Goal: Check status: Check status

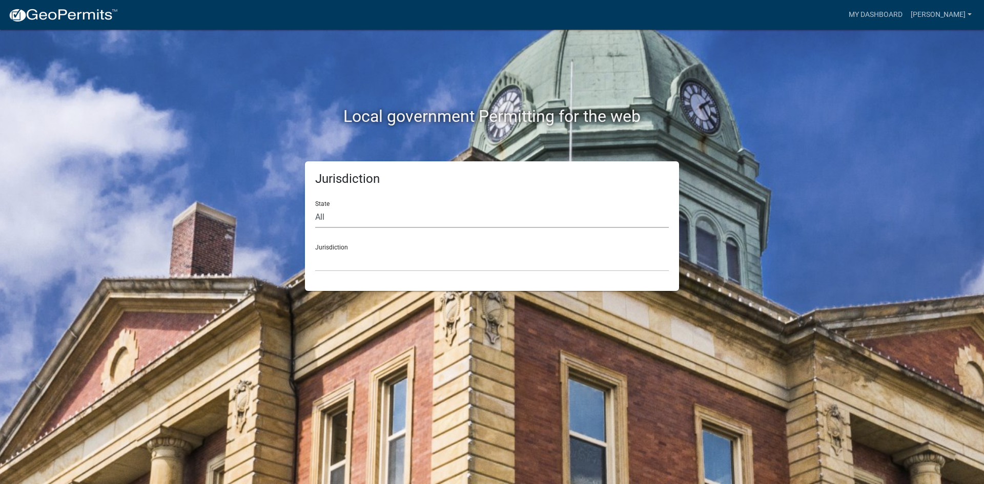
click at [329, 221] on select "All [US_STATE] [US_STATE] [US_STATE] [US_STATE] [US_STATE] [US_STATE] [US_STATE…" at bounding box center [492, 217] width 354 height 21
select select "[US_STATE]"
click at [315, 207] on select "All [US_STATE] [US_STATE] [US_STATE] [US_STATE] [US_STATE] [US_STATE] [US_STATE…" at bounding box center [492, 217] width 354 height 21
click at [952, 17] on link "[PERSON_NAME]" at bounding box center [941, 14] width 69 height 19
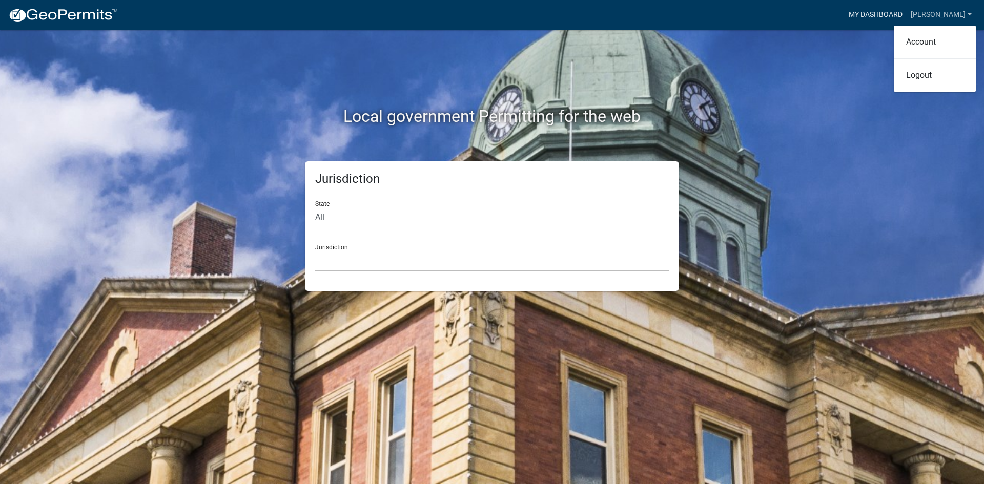
click at [907, 13] on link "My Dashboard" at bounding box center [876, 14] width 62 height 19
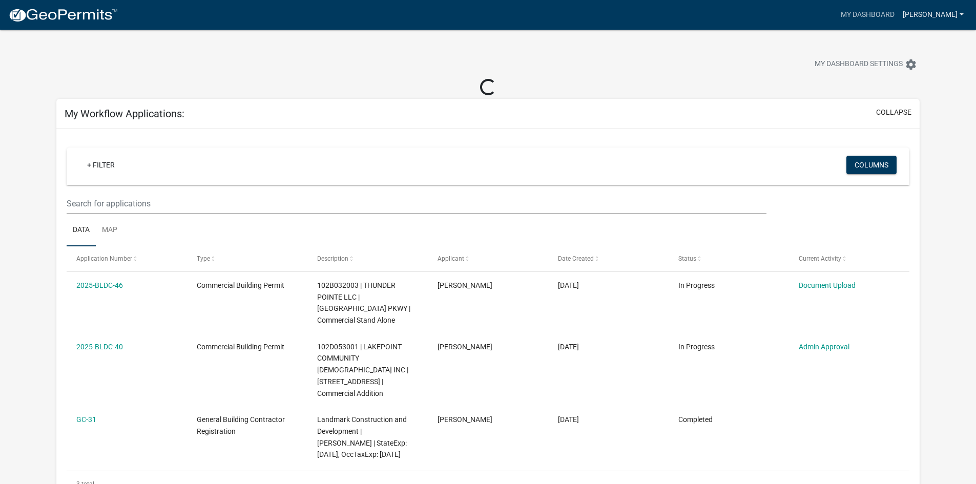
click at [947, 13] on link "[PERSON_NAME]" at bounding box center [933, 14] width 69 height 19
click at [725, 66] on div "My Dashboard Settings settings" at bounding box center [744, 65] width 366 height 23
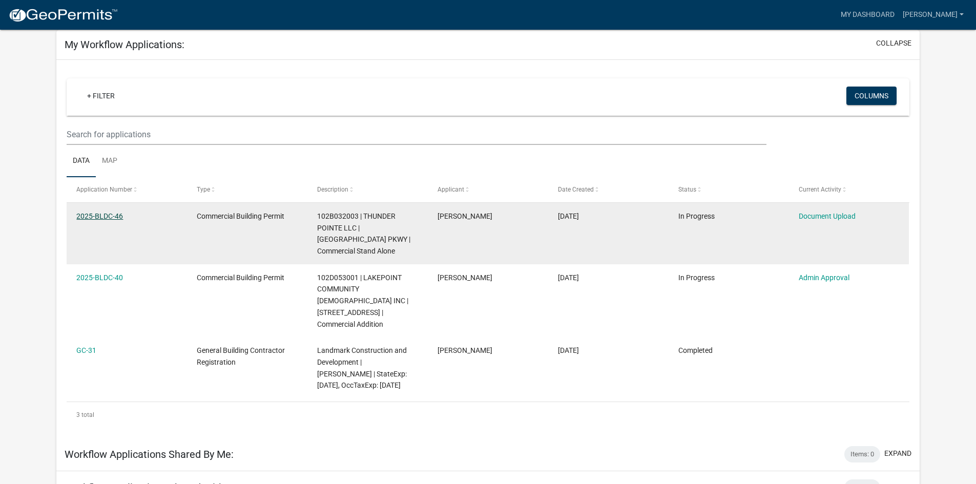
click at [101, 215] on link "2025-BLDC-46" at bounding box center [99, 216] width 47 height 8
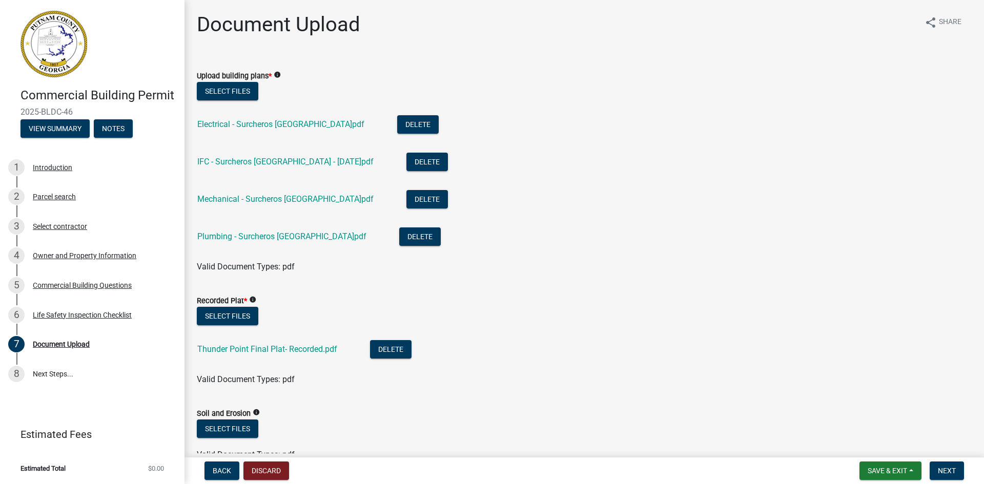
click at [581, 301] on div "Recorded Plat * info" at bounding box center [584, 301] width 775 height 12
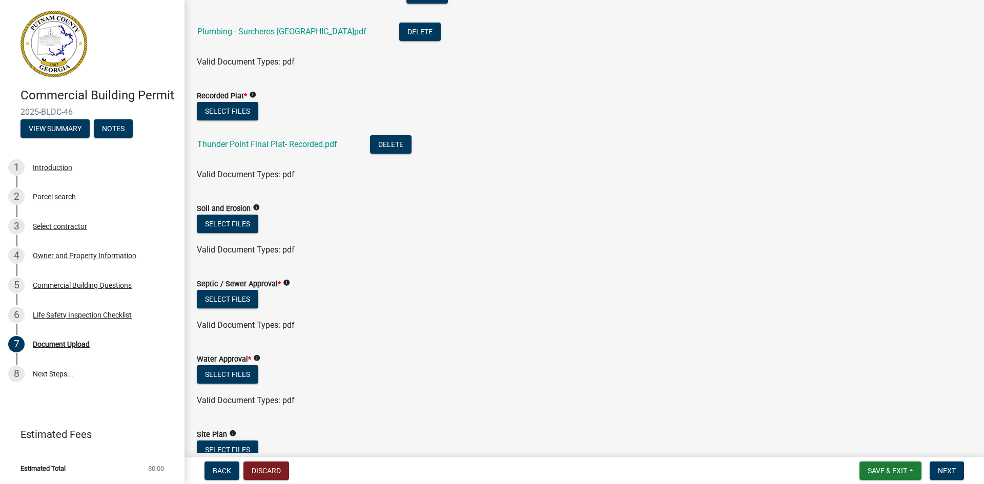
scroll to position [256, 0]
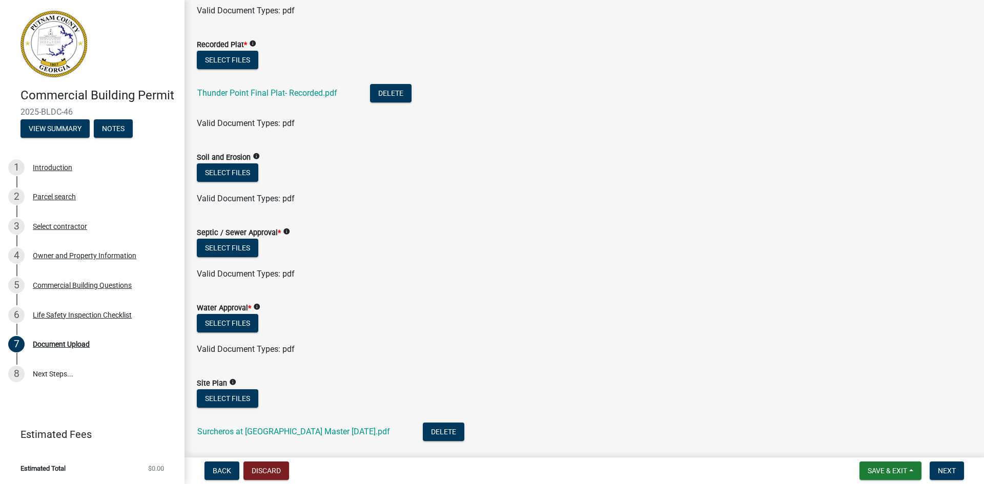
click at [108, 69] on link at bounding box center [88, 44] width 160 height 72
